Goal: Task Accomplishment & Management: Use online tool/utility

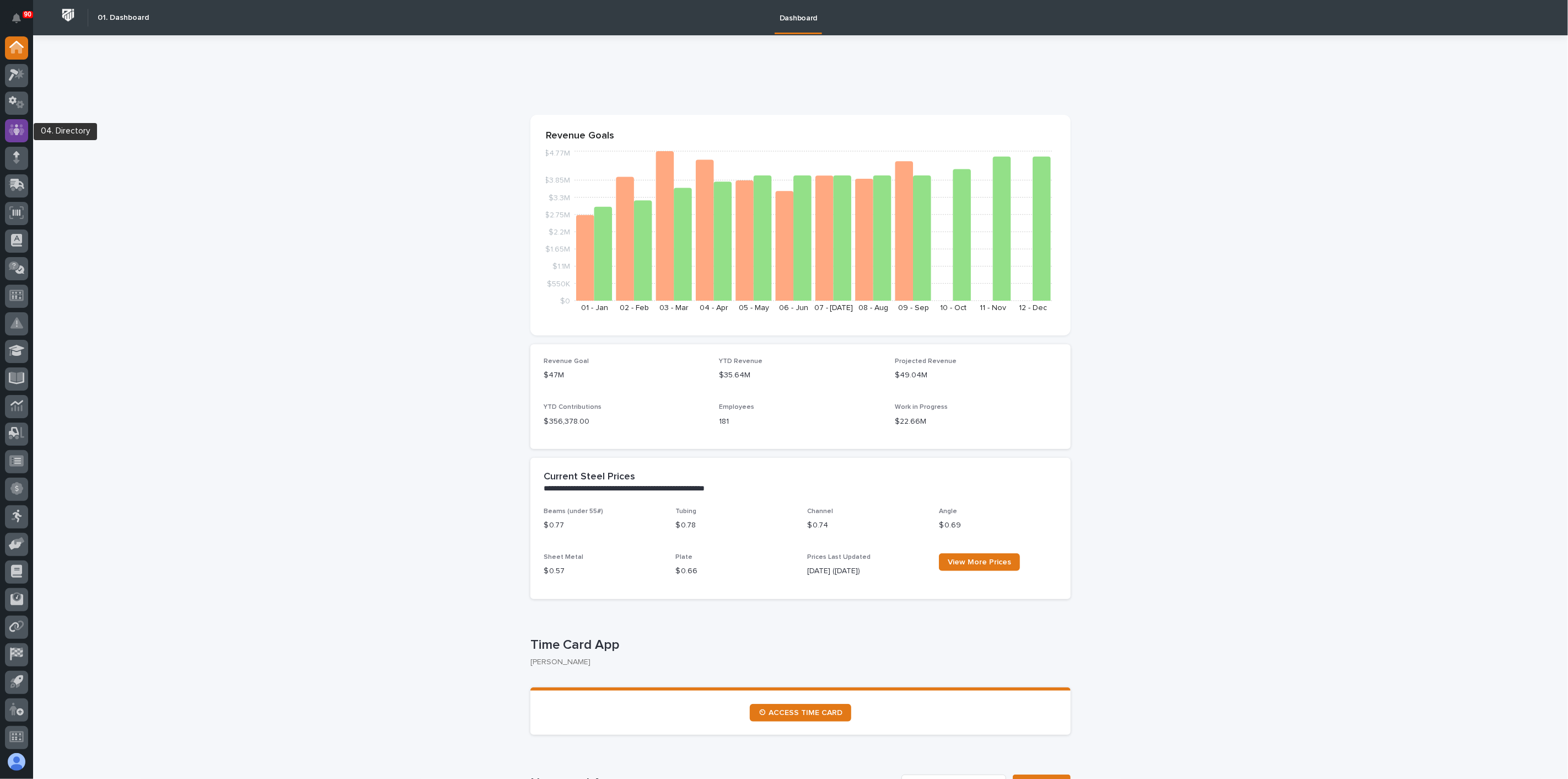
click at [25, 133] on div at bounding box center [16, 131] width 23 height 23
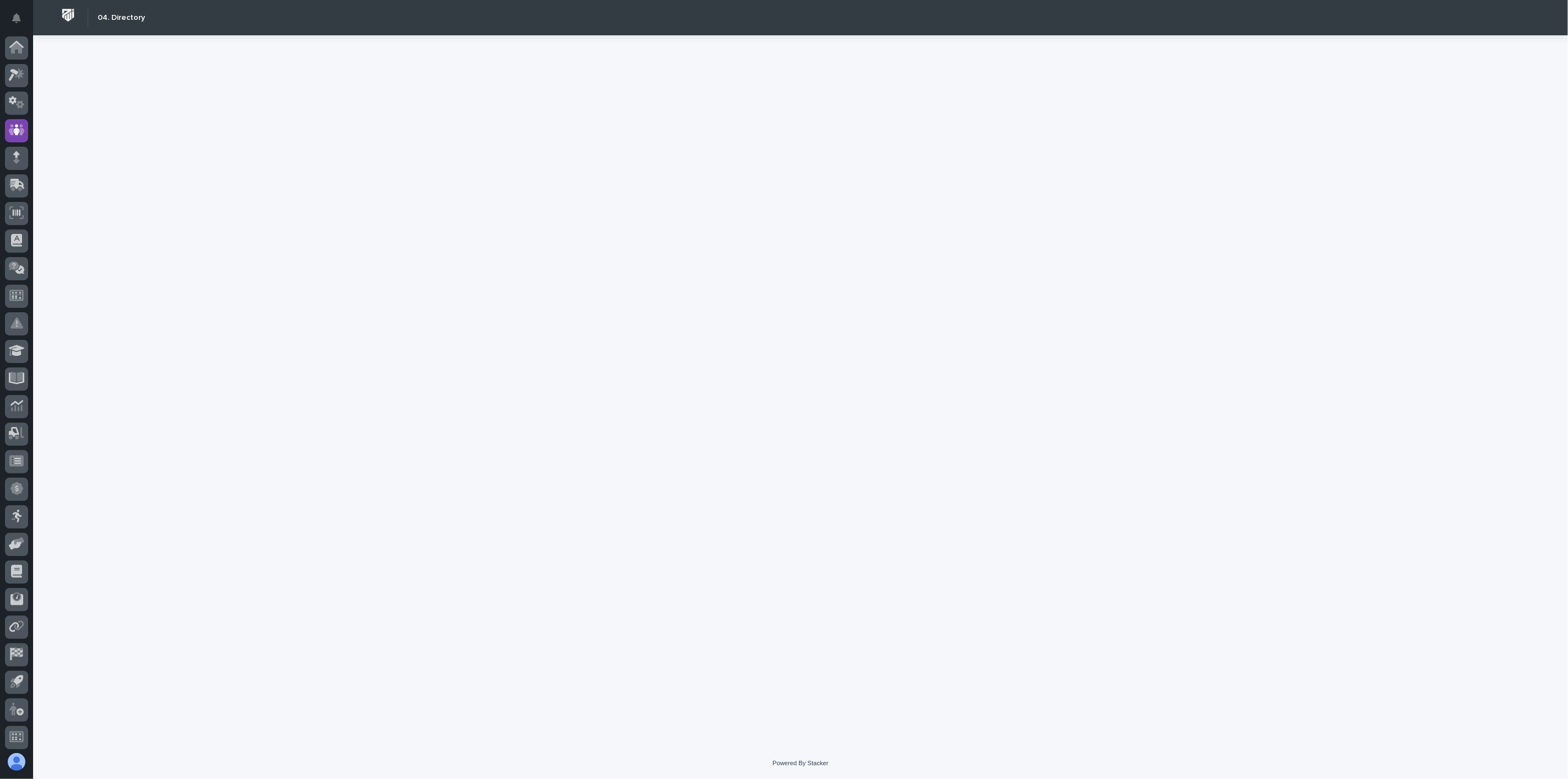
scroll to position [3, 0]
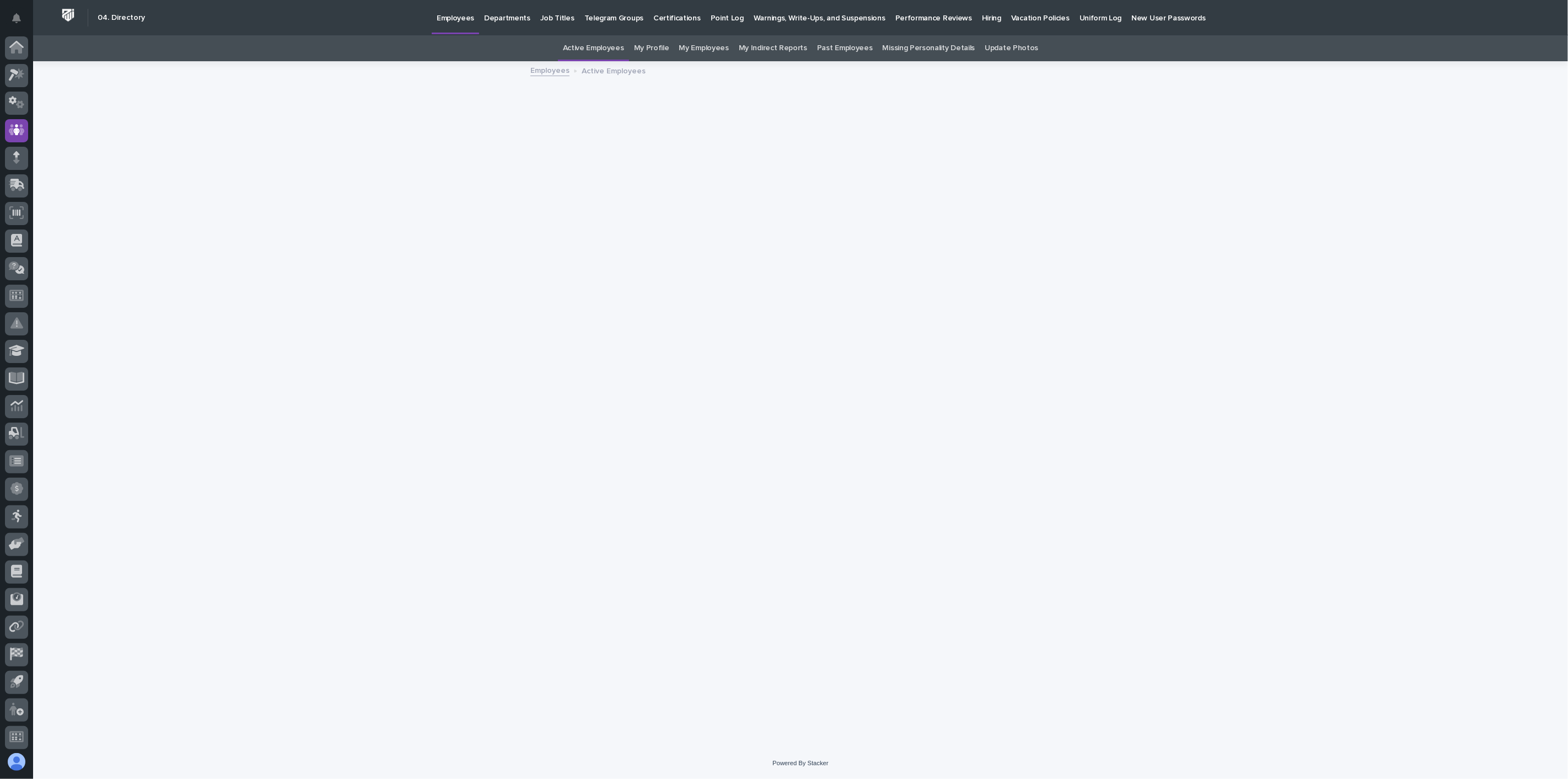
scroll to position [3, 0]
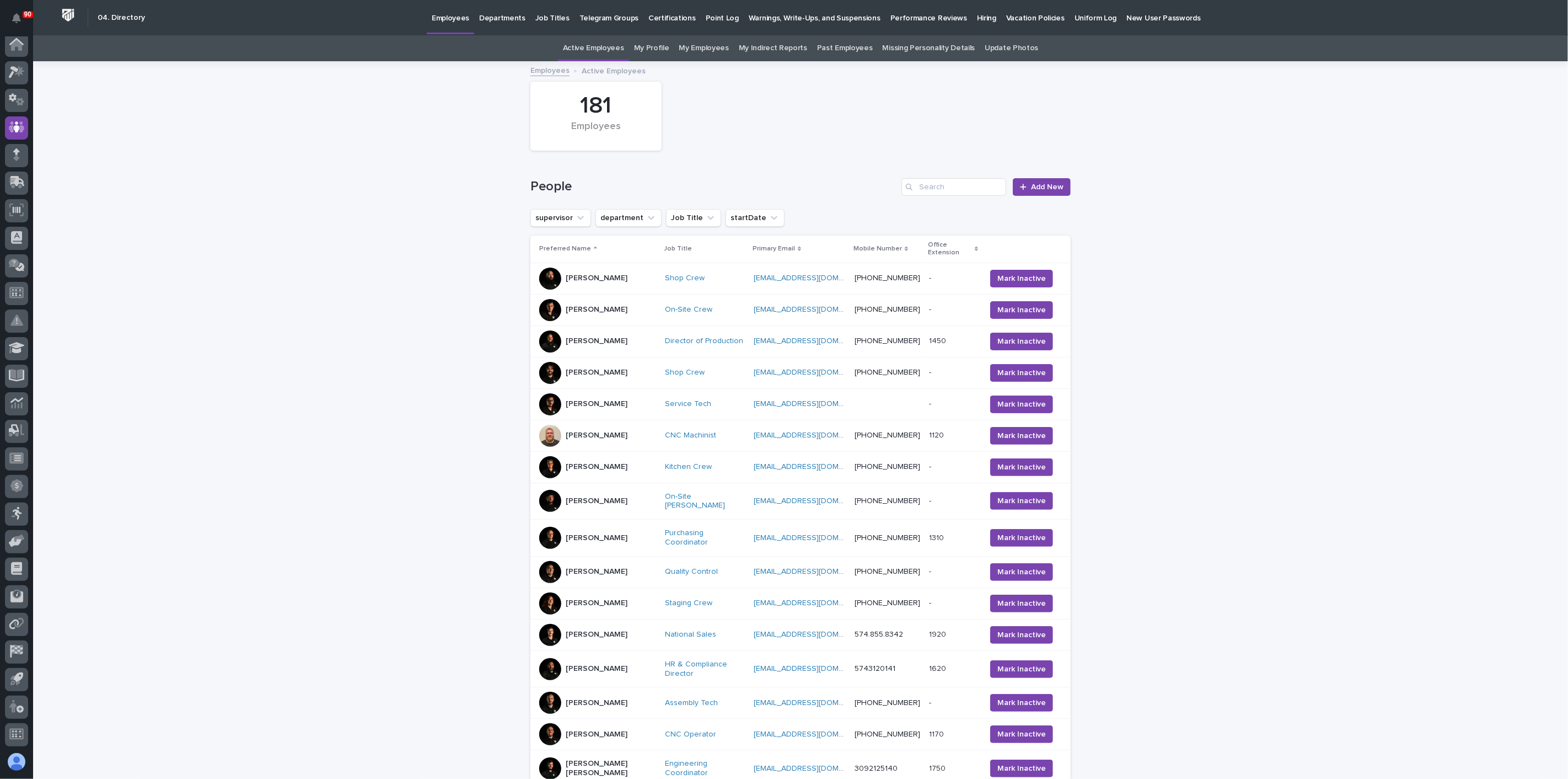
click at [977, 19] on p "Hiring" at bounding box center [986, 12] width 20 height 23
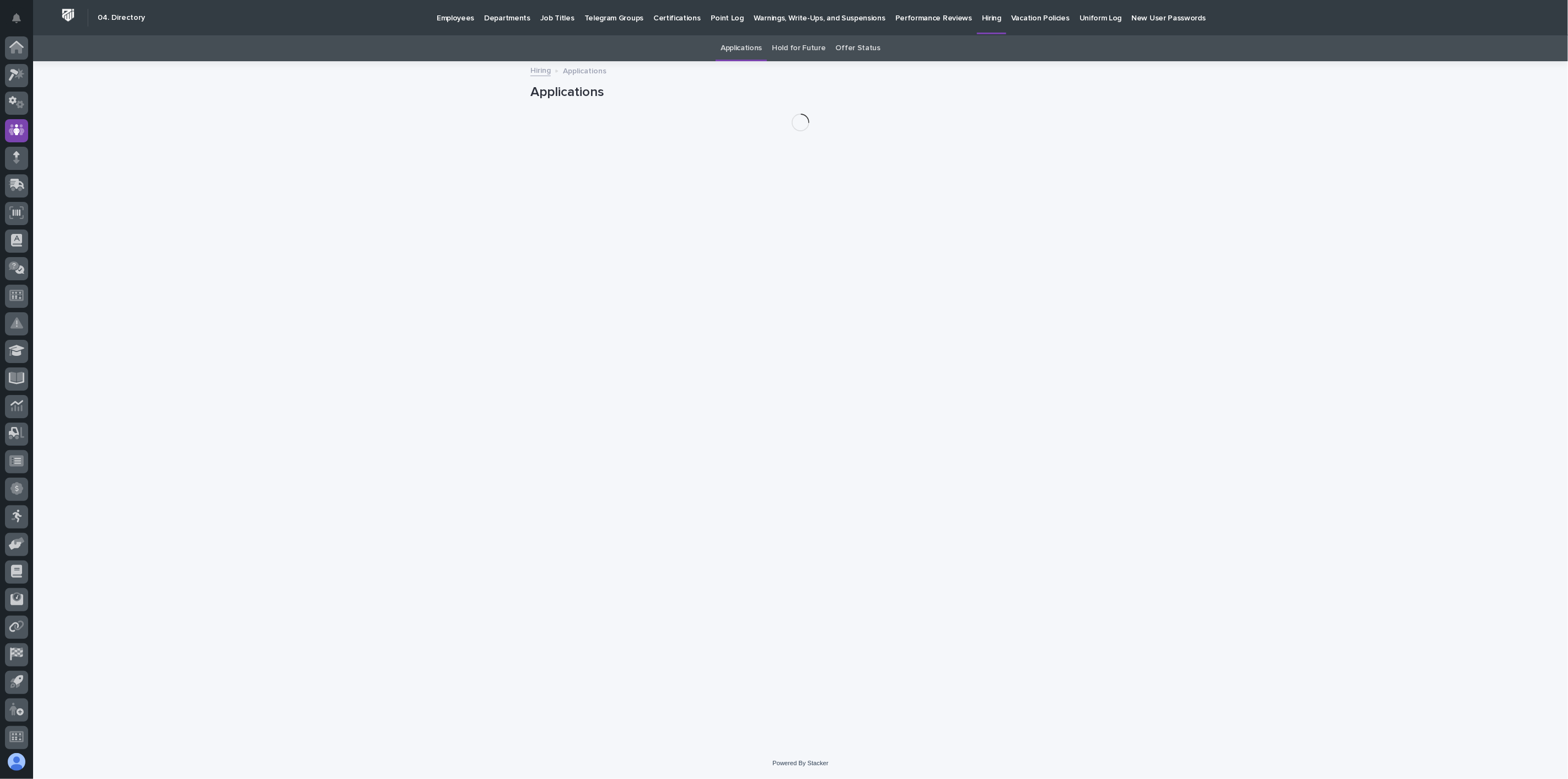
scroll to position [3, 0]
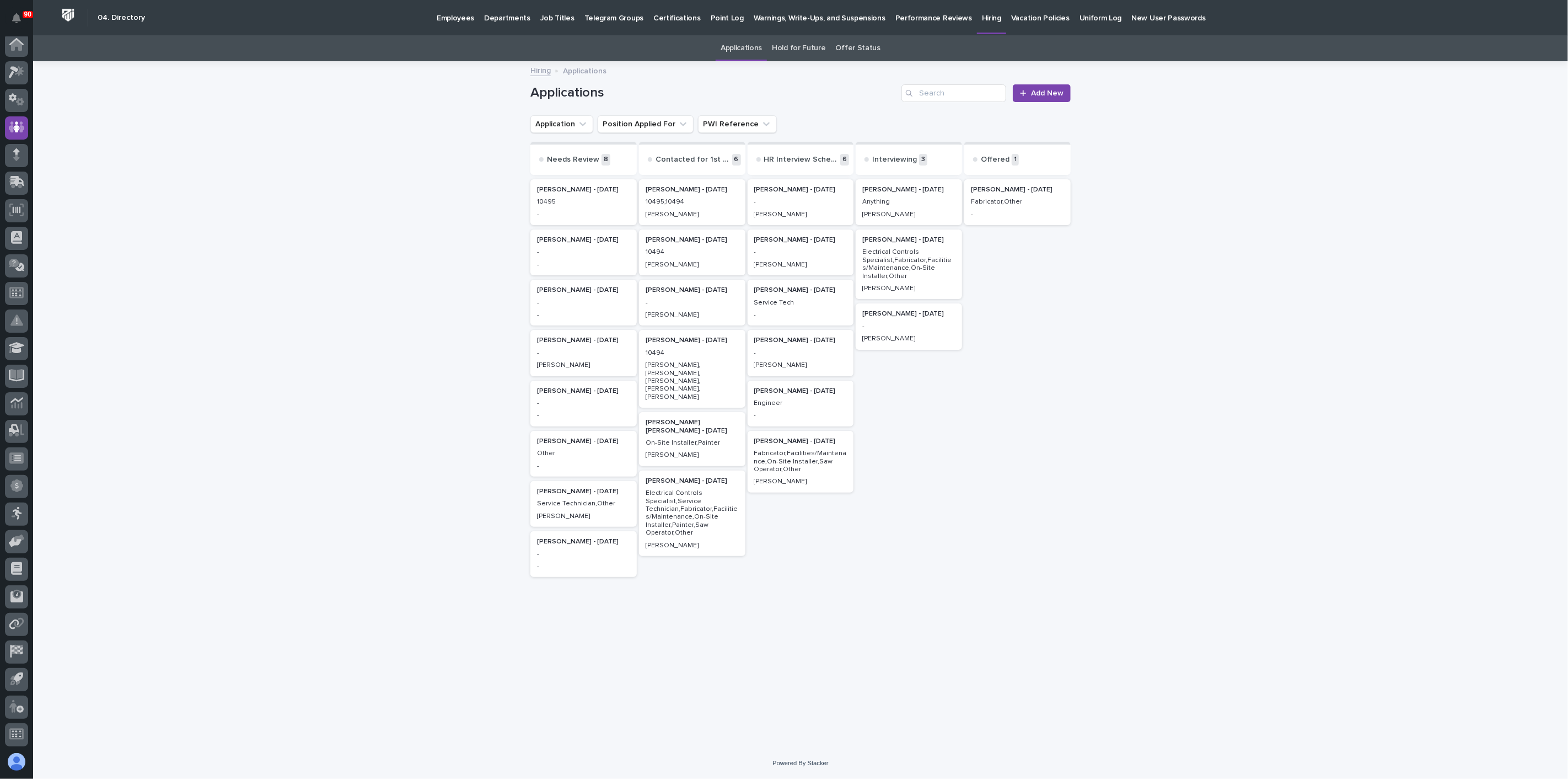
click at [911, 206] on p "Anything" at bounding box center [909, 202] width 93 height 8
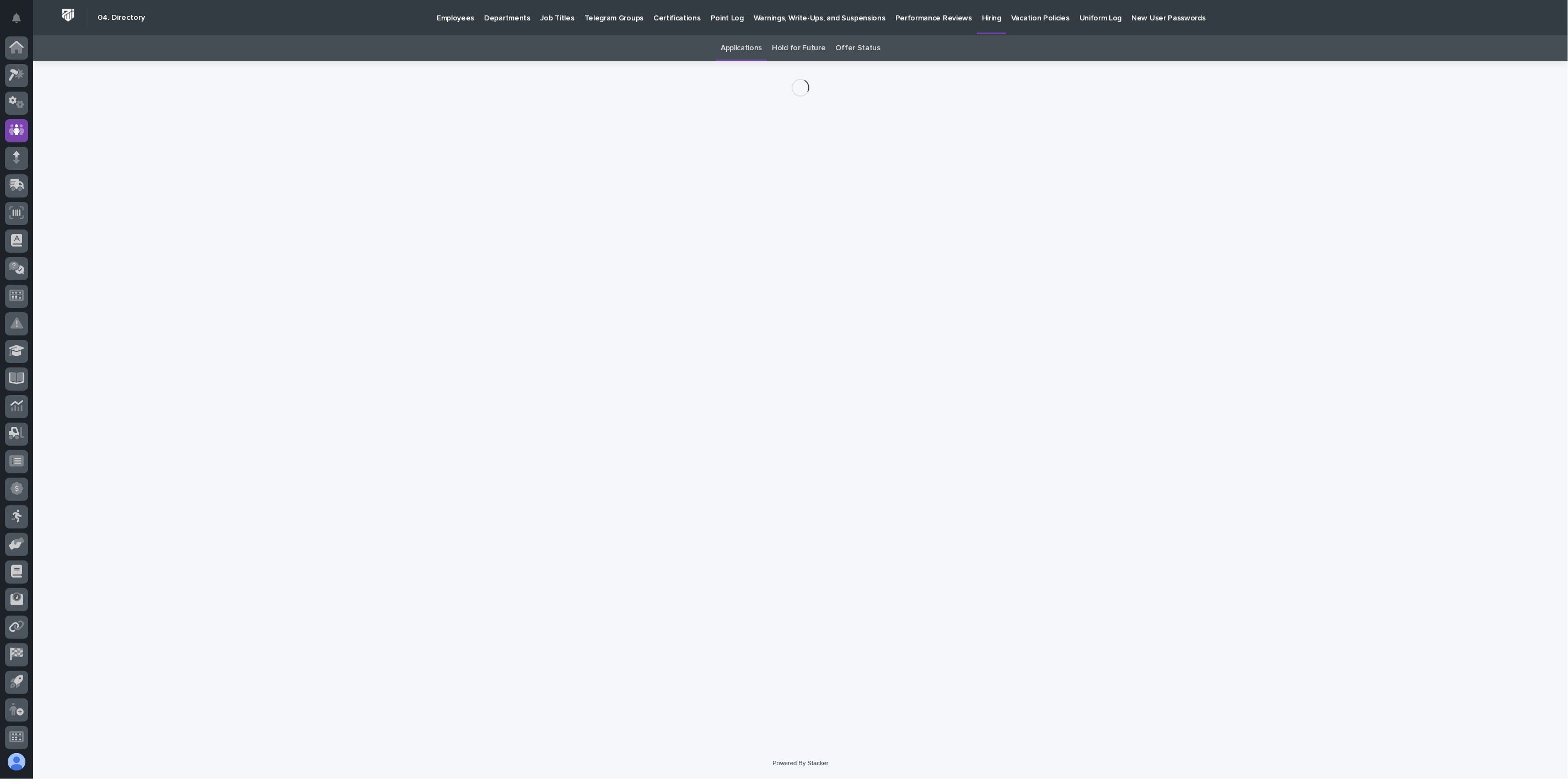
scroll to position [3, 0]
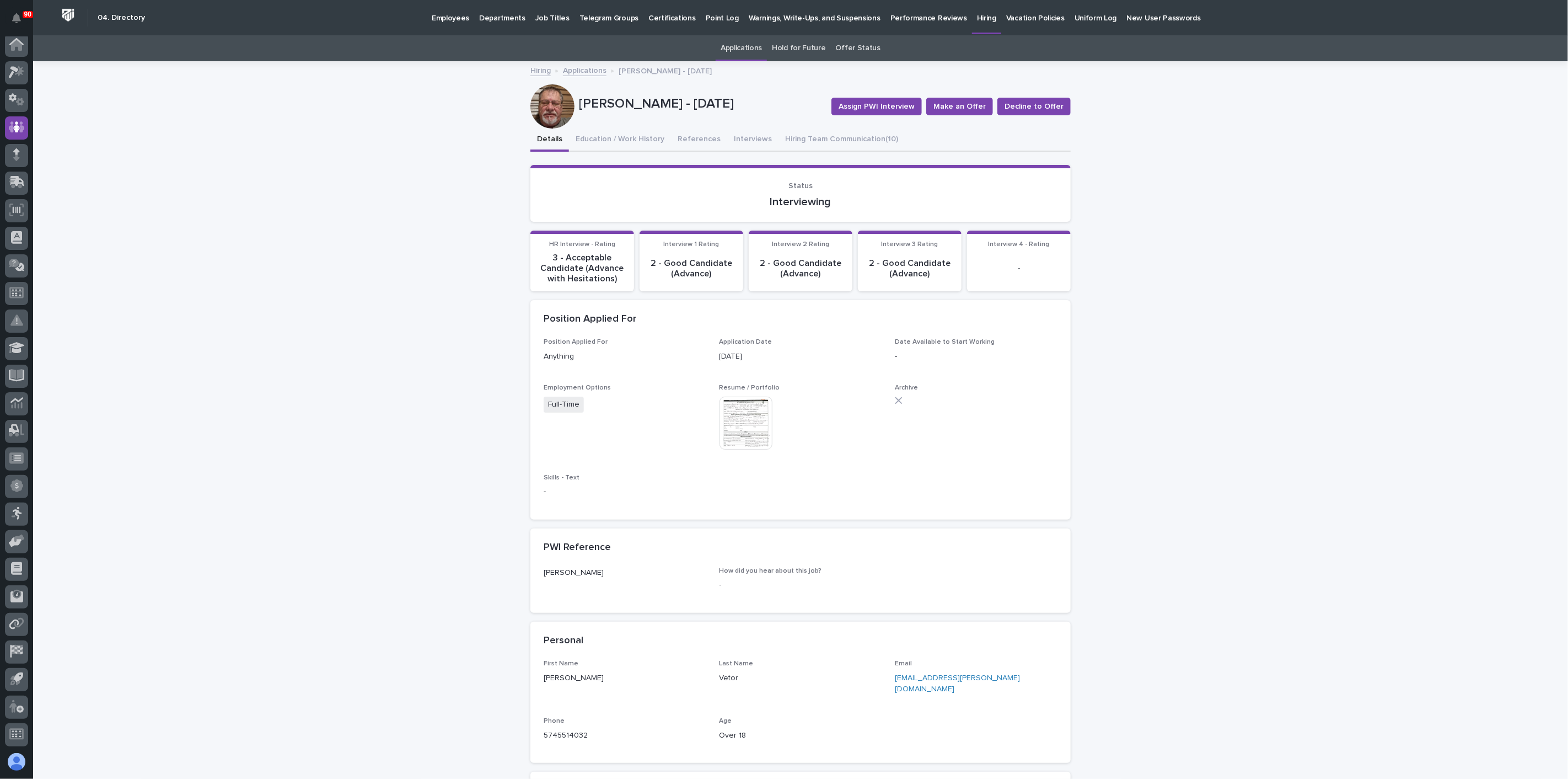
click at [741, 417] on img at bounding box center [746, 423] width 53 height 53
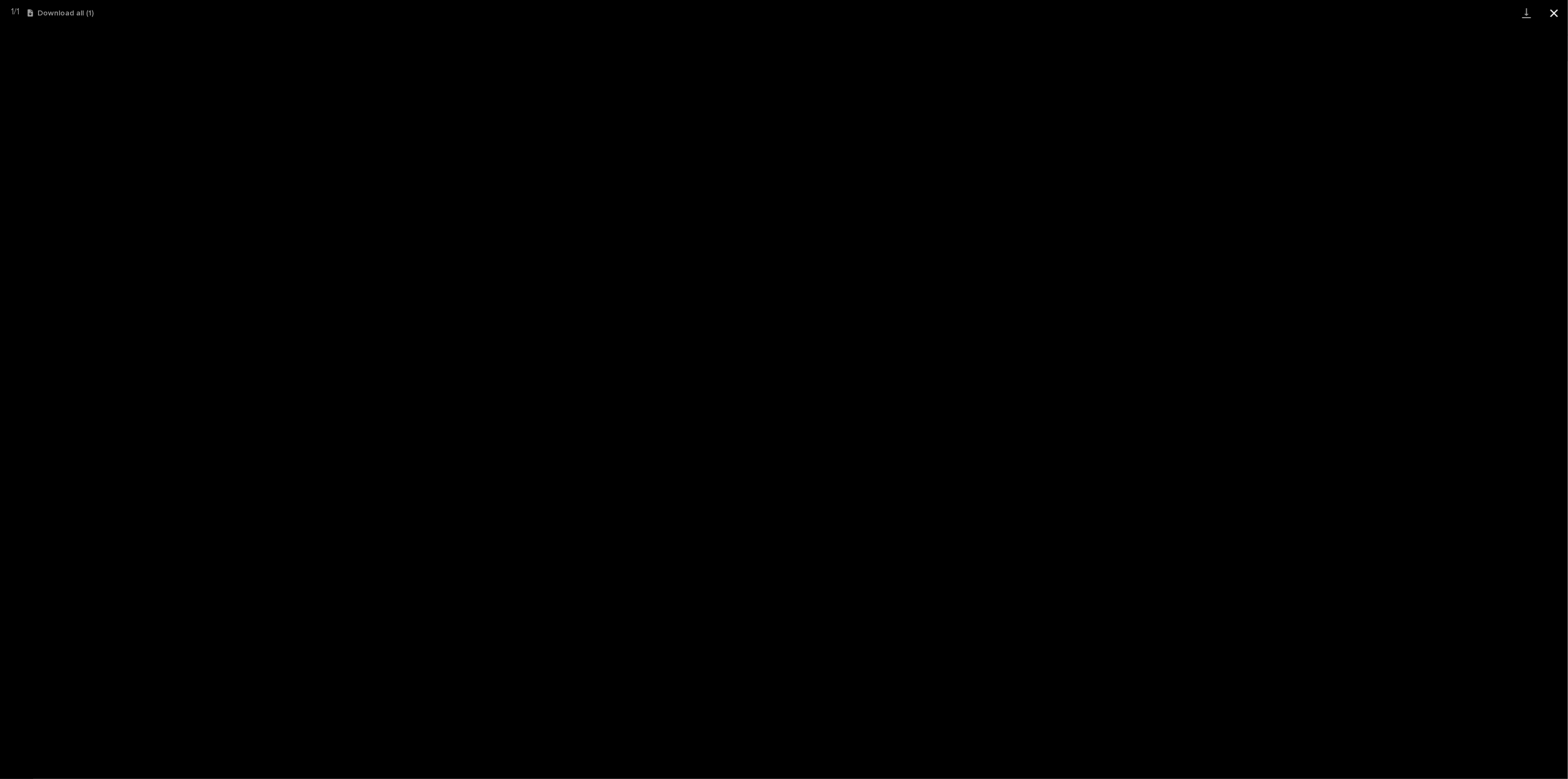
click at [1553, 13] on button "Close gallery" at bounding box center [1554, 13] width 27 height 26
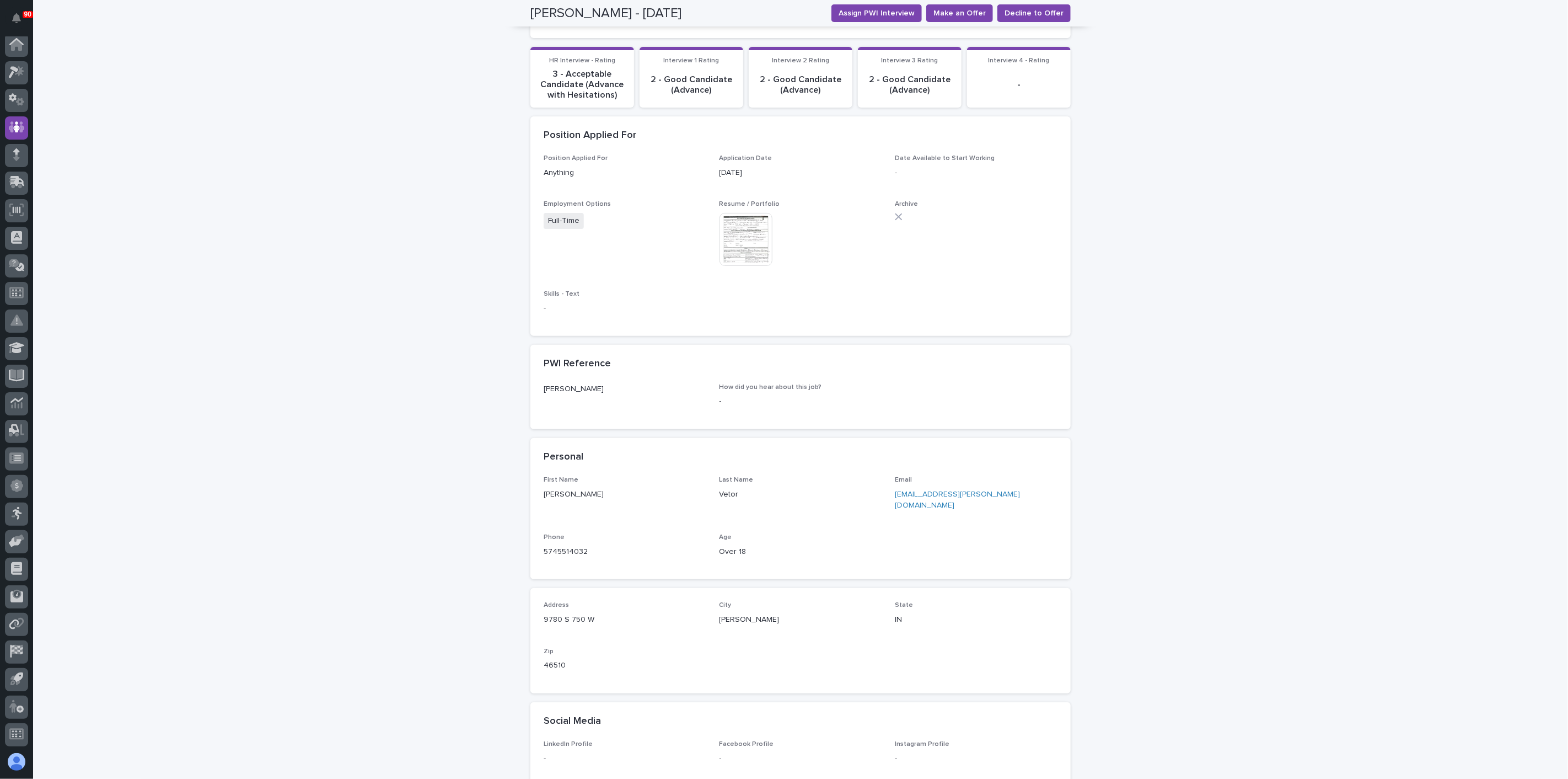
scroll to position [245, 0]
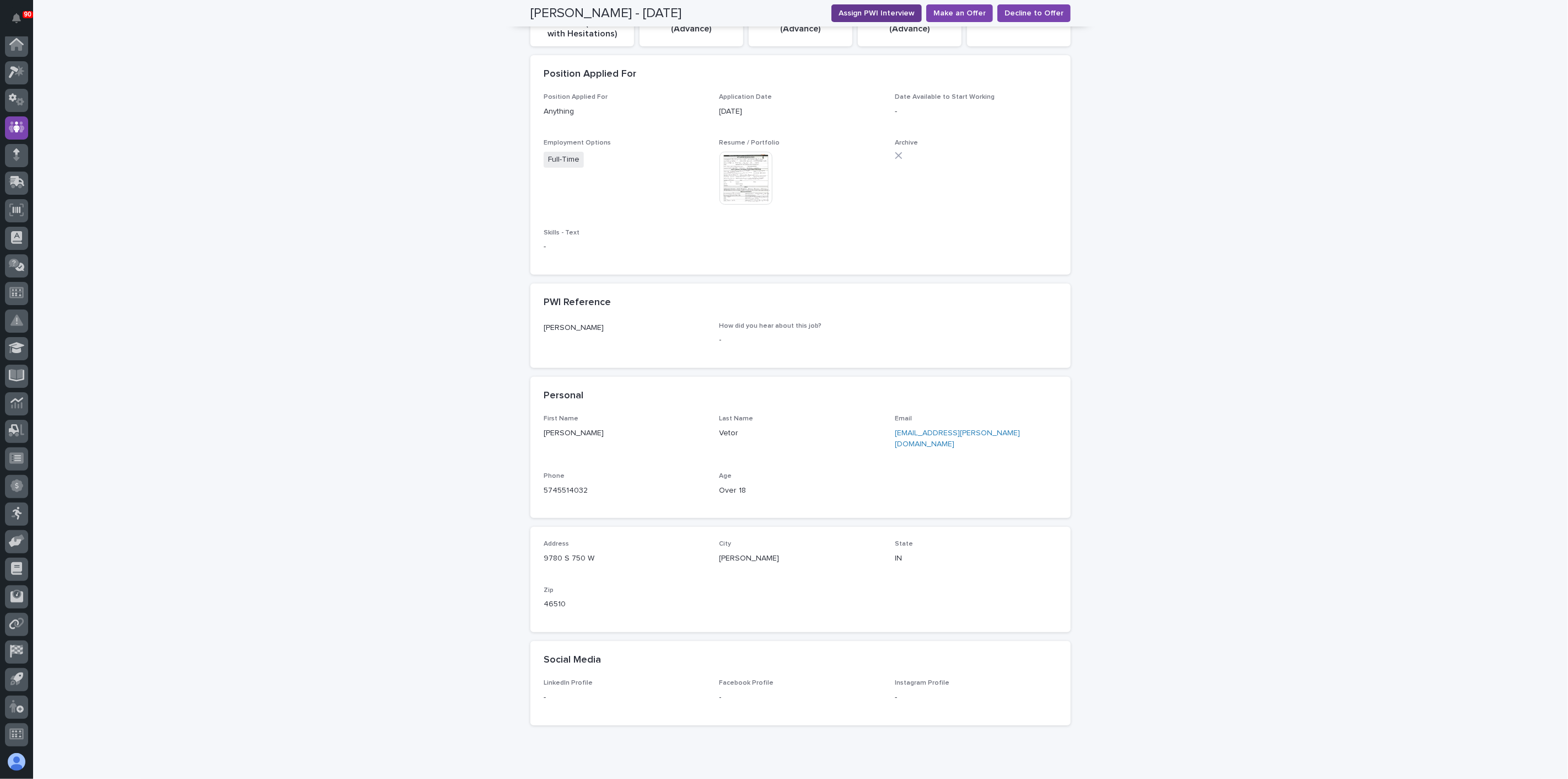
click at [878, 17] on span "Assign PWI Interview" at bounding box center [876, 13] width 76 height 11
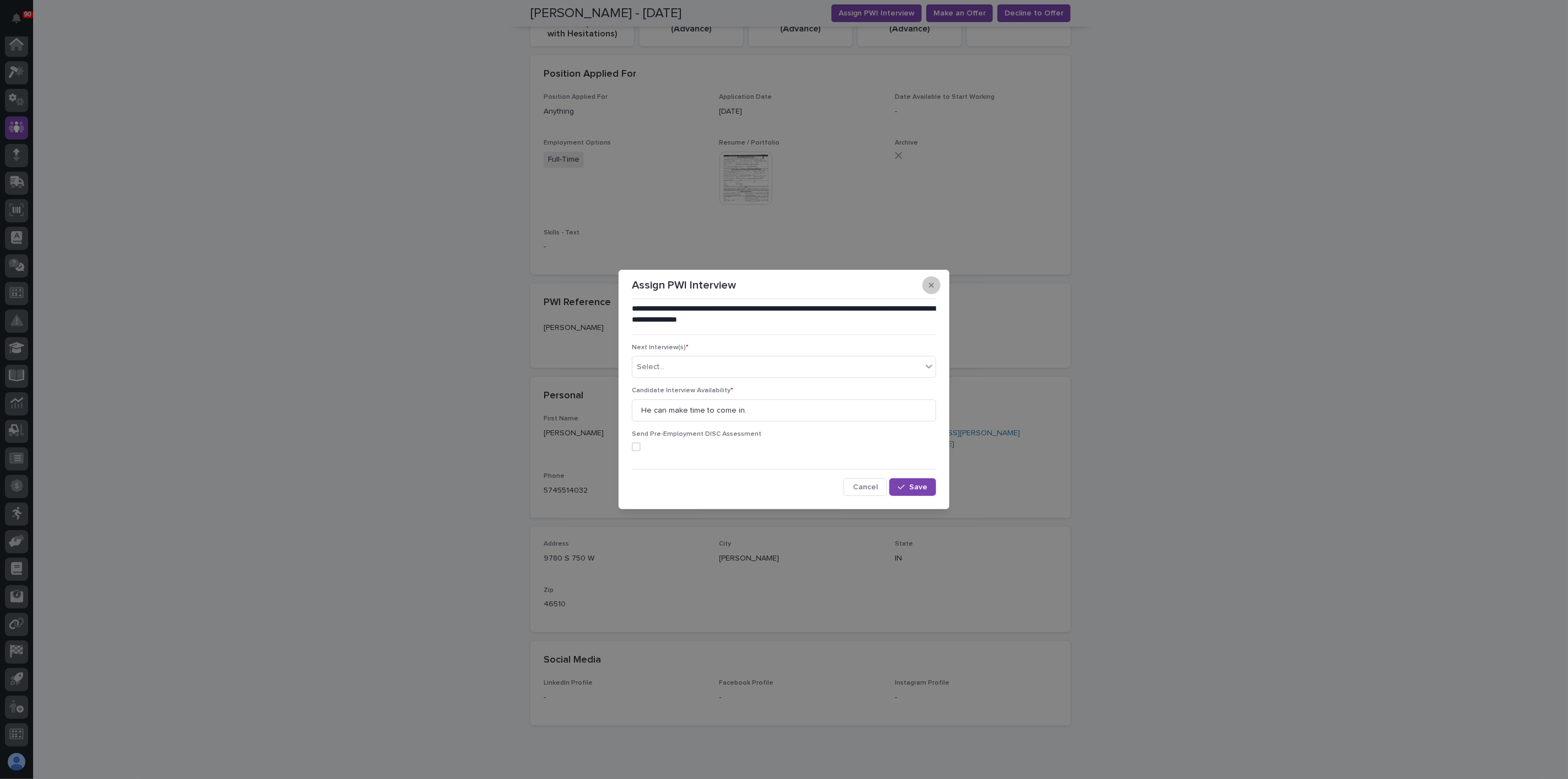
click at [933, 283] on icon "button" at bounding box center [932, 285] width 5 height 5
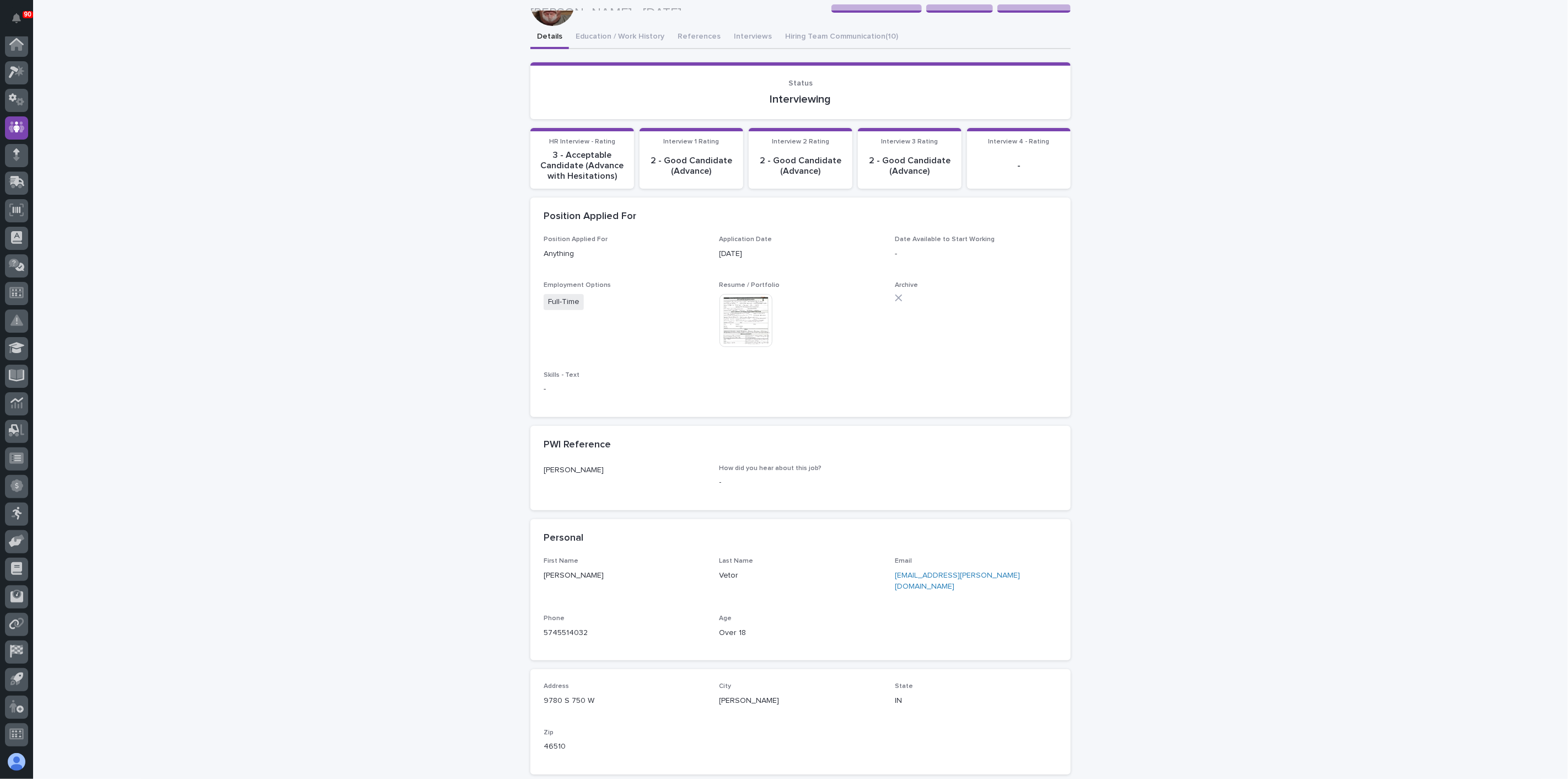
scroll to position [0, 0]
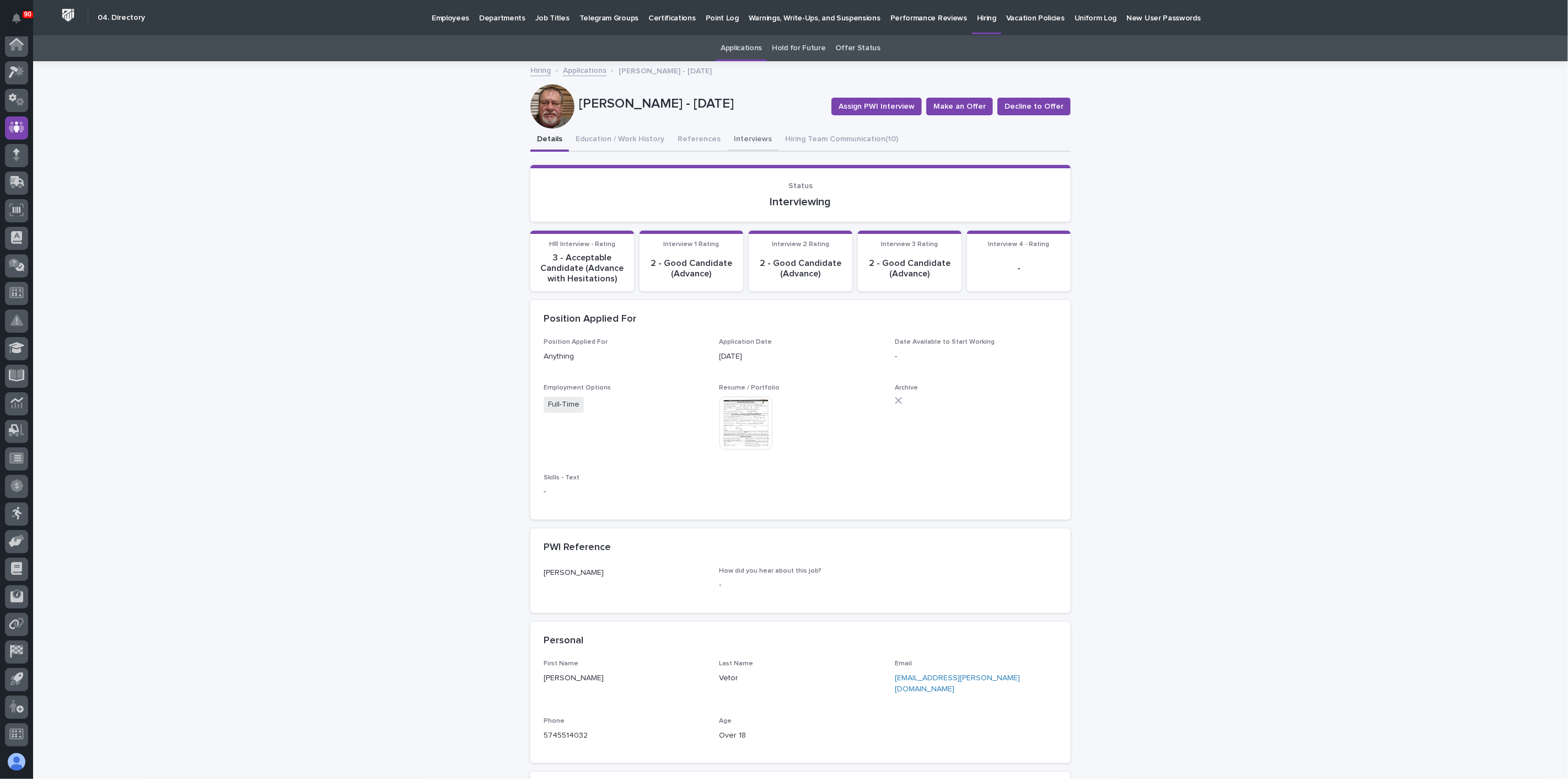
click at [741, 137] on button "Interviews" at bounding box center [753, 140] width 52 height 23
